Goal: Complete application form

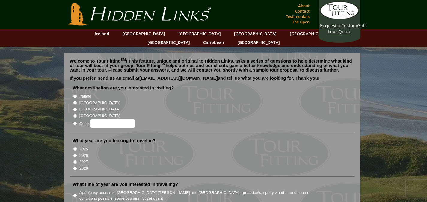
click at [75, 101] on input "[GEOGRAPHIC_DATA]" at bounding box center [75, 103] width 4 height 4
radio input "true"
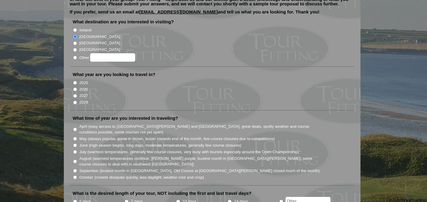
scroll to position [67, 0]
click at [75, 87] on input "2026" at bounding box center [75, 89] width 4 height 4
radio input "true"
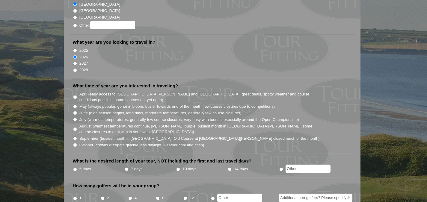
scroll to position [99, 0]
click at [75, 117] on input "July (warmest temperatures, generally few course closures, very busy with touri…" at bounding box center [75, 119] width 4 height 4
radio input "true"
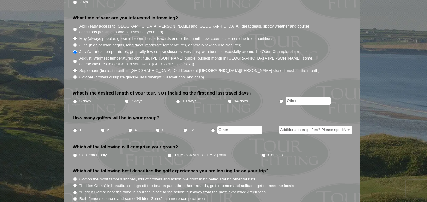
scroll to position [167, 0]
click at [179, 99] on input "10 days" at bounding box center [178, 101] width 4 height 4
radio input "true"
click at [310, 126] on input "Additional non-golfers? Please specify #" at bounding box center [315, 130] width 73 height 8
click at [75, 128] on input "1" at bounding box center [75, 130] width 4 height 4
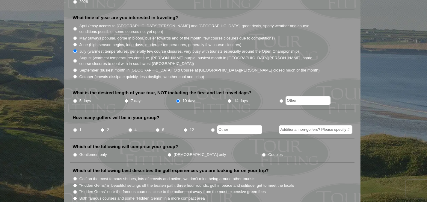
radio input "true"
click at [293, 126] on input "Additional non-golfers? Please specify #" at bounding box center [315, 130] width 73 height 8
type input "2"
click at [103, 128] on input "2" at bounding box center [103, 130] width 4 height 4
radio input "true"
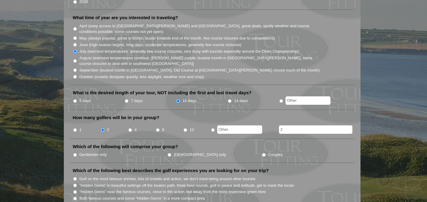
click at [296, 126] on input "2" at bounding box center [315, 130] width 73 height 8
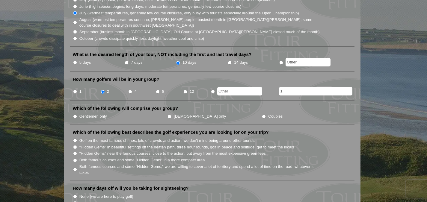
scroll to position [206, 0]
type input "1"
click at [225, 129] on label "Which of the following best describes the golf experiences you are looking for …" at bounding box center [171, 132] width 196 height 6
click at [262, 114] on input "Couples" at bounding box center [264, 116] width 4 height 4
radio input "true"
